Goal: Information Seeking & Learning: Learn about a topic

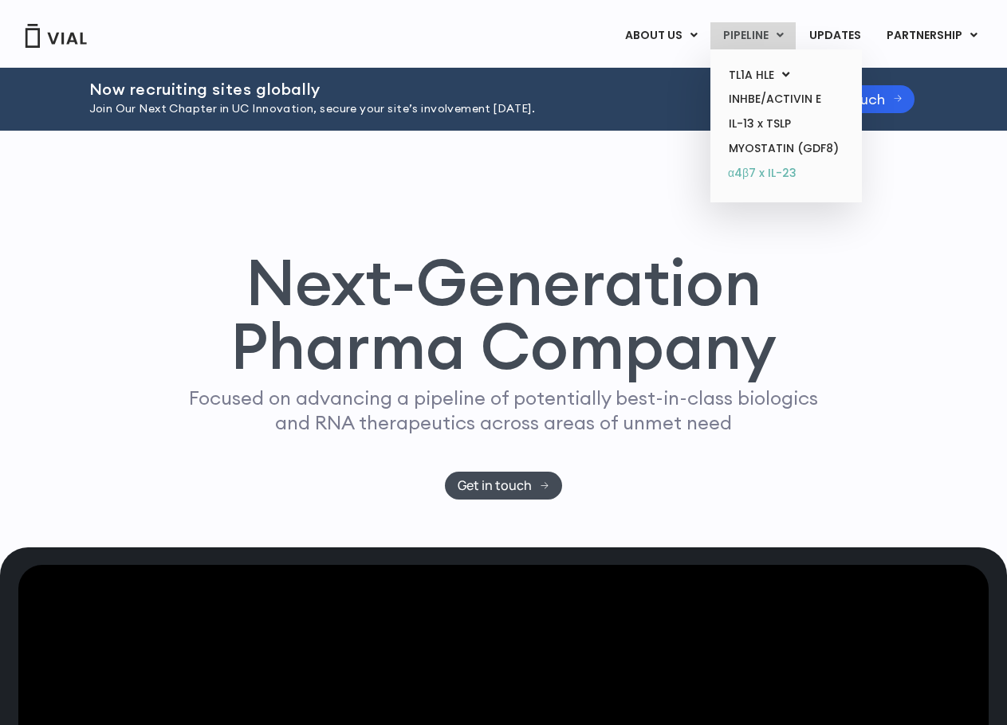
click at [749, 174] on link "α4β7 x IL-23" at bounding box center [786, 174] width 140 height 26
click at [905, 92] on link "PHASE 2" at bounding box center [935, 90] width 140 height 26
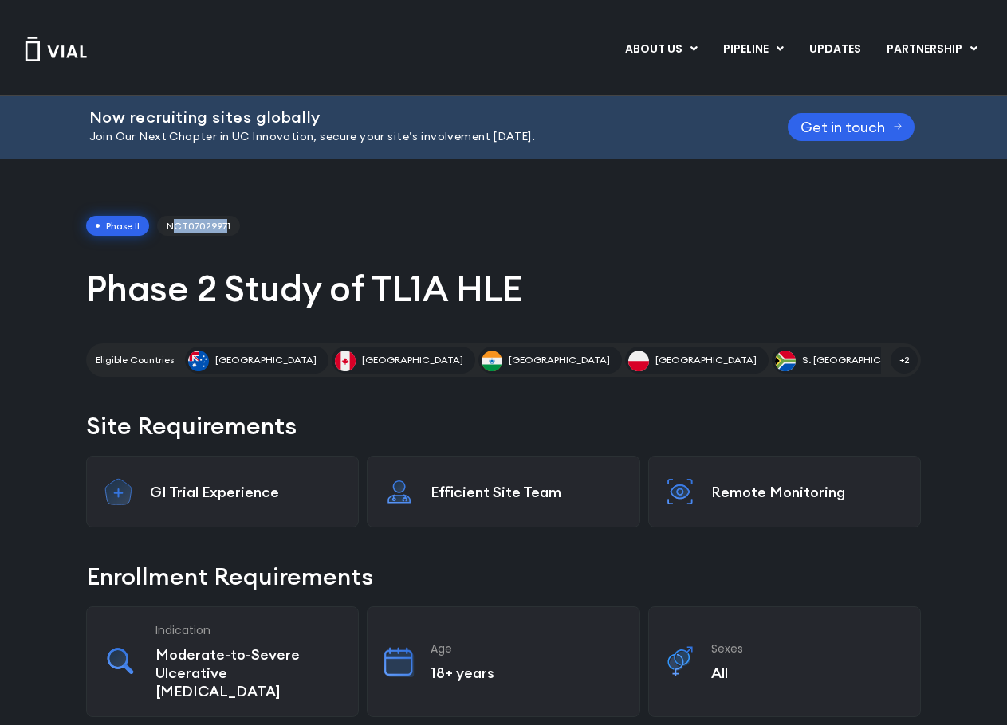
drag, startPoint x: 227, startPoint y: 222, endPoint x: 175, endPoint y: 219, distance: 52.7
click at [175, 219] on span "NCT07029971" at bounding box center [198, 226] width 83 height 21
click at [191, 224] on span "NCT07029971" at bounding box center [198, 226] width 83 height 21
